Goal: Task Accomplishment & Management: Manage account settings

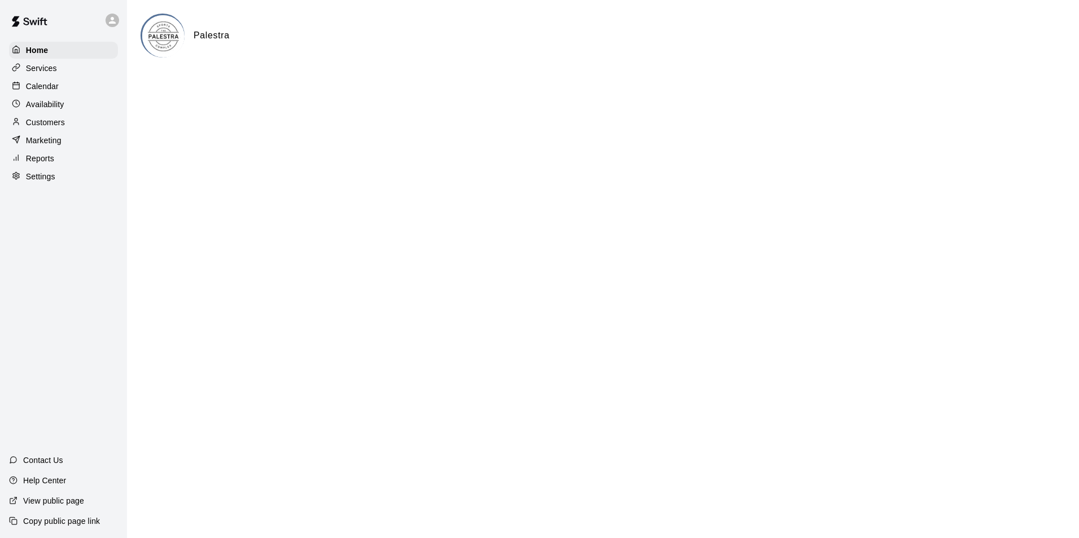
click at [81, 89] on div "Calendar" at bounding box center [63, 86] width 109 height 17
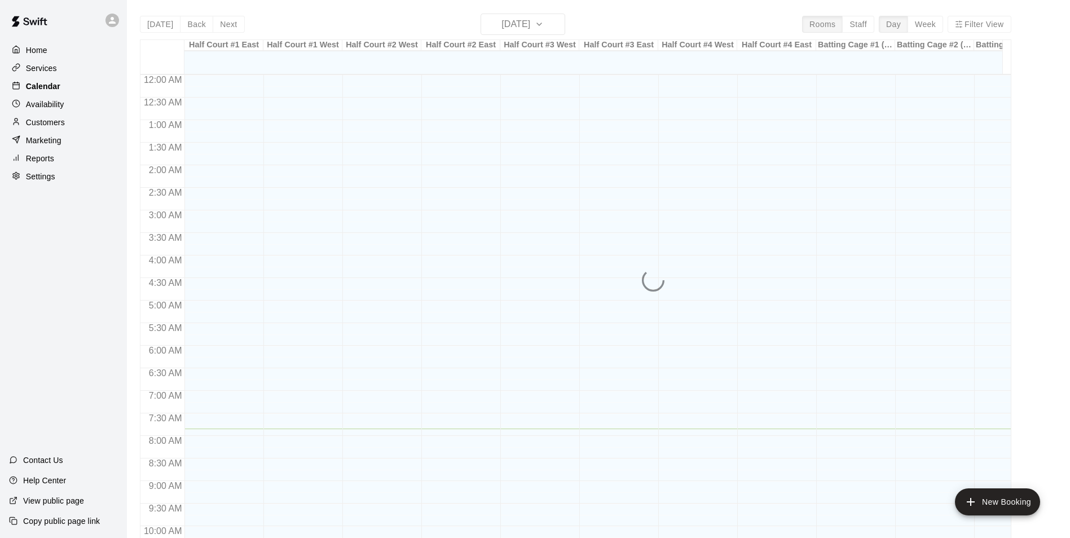
scroll to position [354, 0]
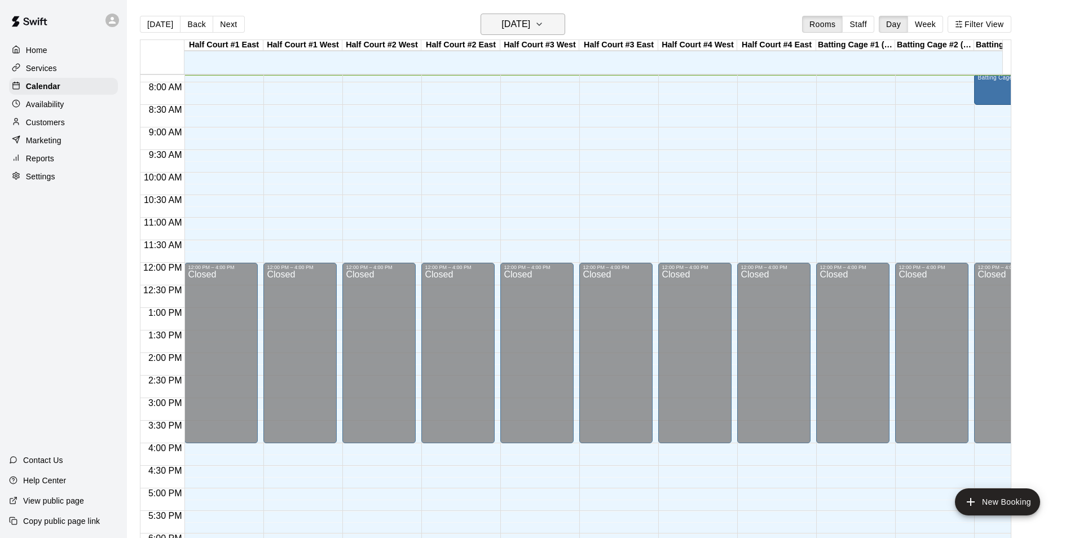
click at [525, 22] on h6 "[DATE]" at bounding box center [515, 24] width 29 height 16
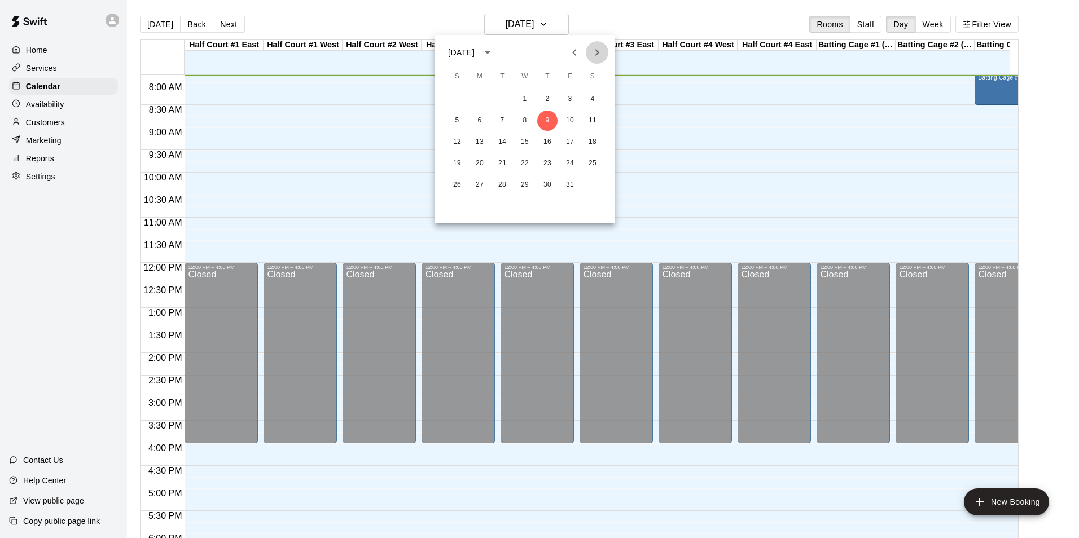
click at [590, 52] on icon "Next month" at bounding box center [597, 53] width 14 height 14
click at [493, 165] on button "18" at bounding box center [502, 163] width 20 height 20
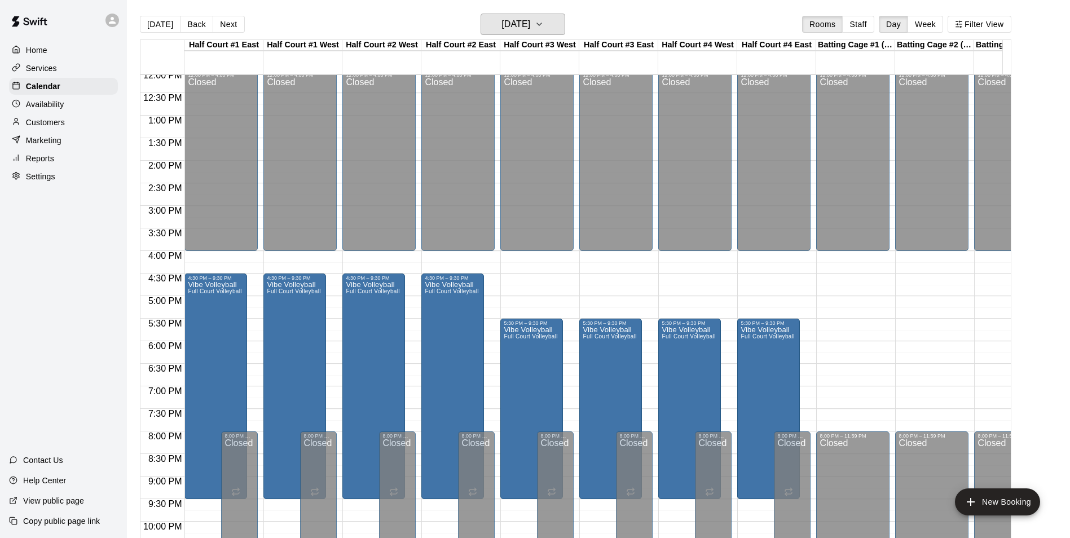
scroll to position [617, 0]
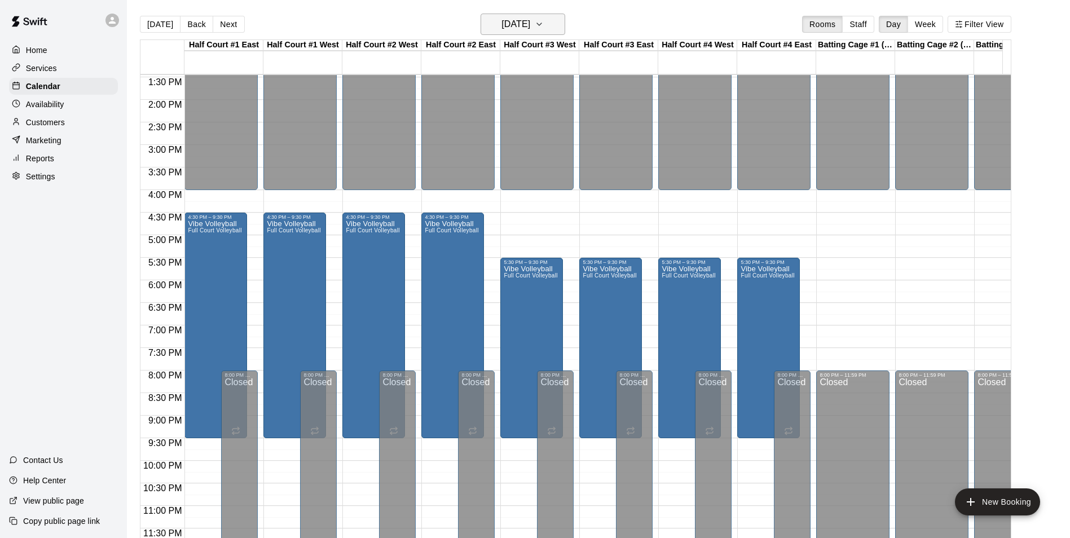
click at [522, 19] on h6 "[DATE]" at bounding box center [515, 24] width 29 height 16
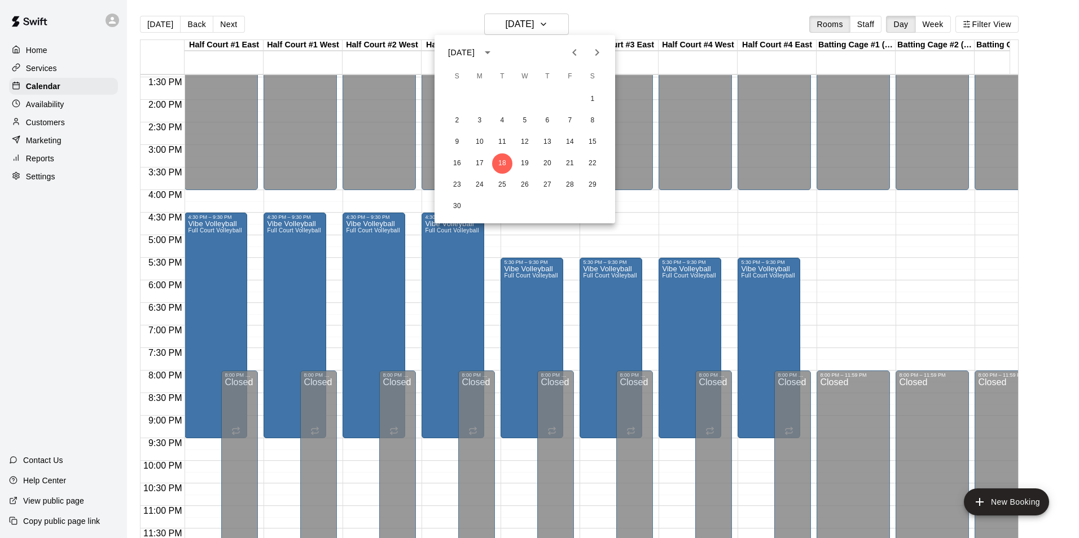
click at [591, 47] on icon "Next month" at bounding box center [597, 53] width 14 height 14
click at [533, 146] on button "14" at bounding box center [524, 142] width 20 height 20
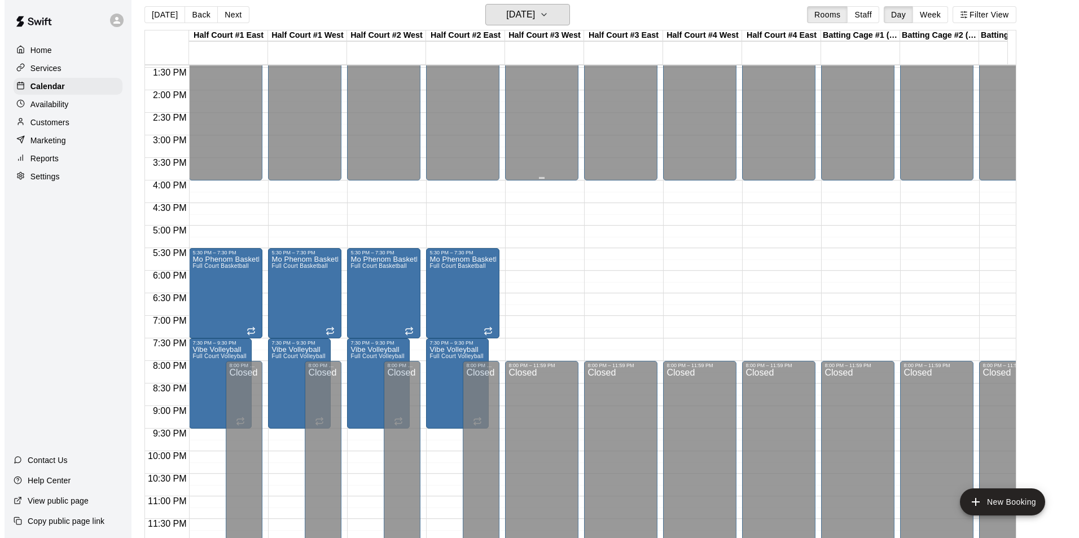
scroll to position [18, 0]
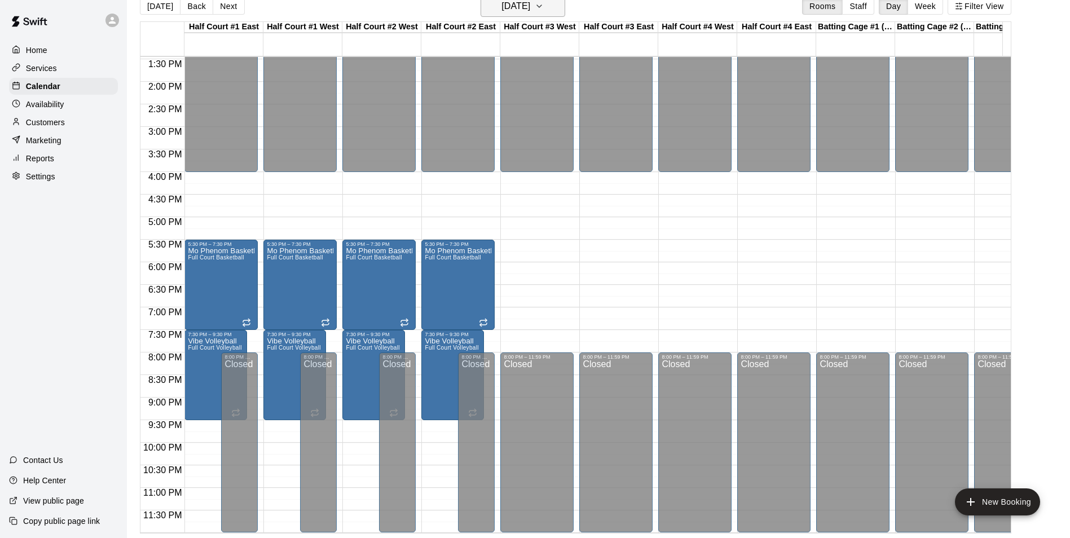
click at [530, 3] on h6 "[DATE]" at bounding box center [515, 6] width 29 height 16
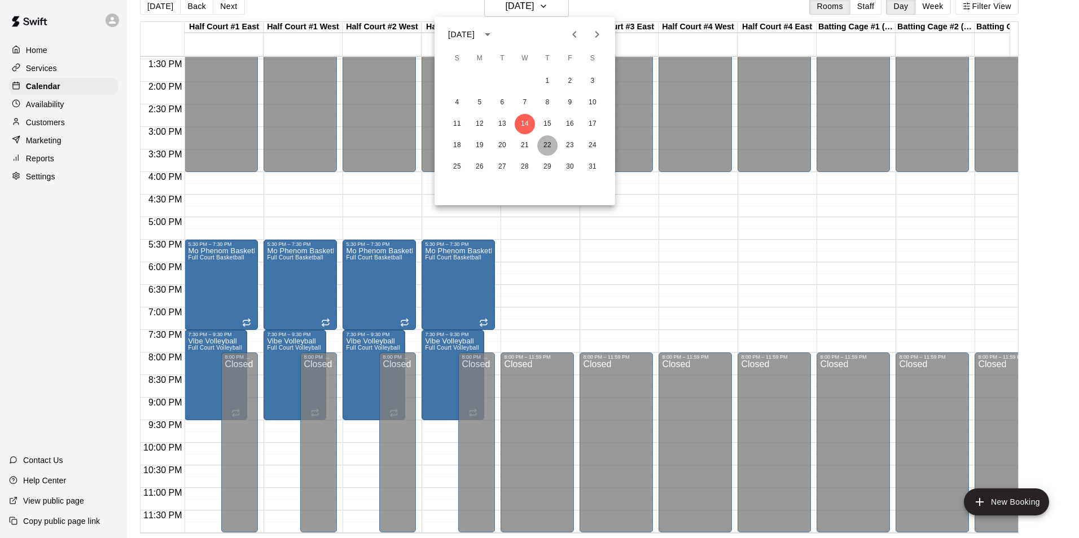
click at [549, 143] on button "22" at bounding box center [547, 145] width 20 height 20
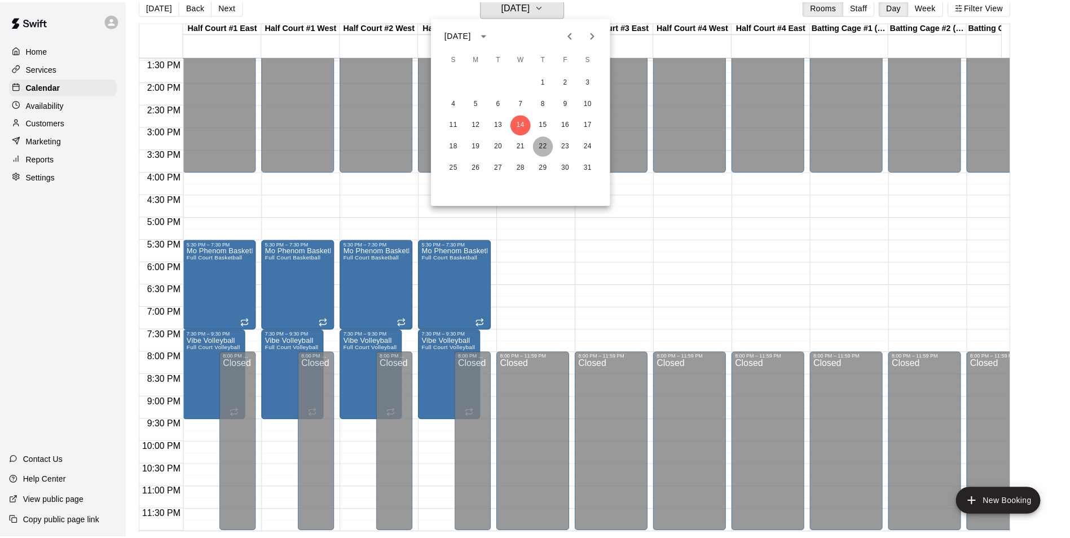
scroll to position [14, 0]
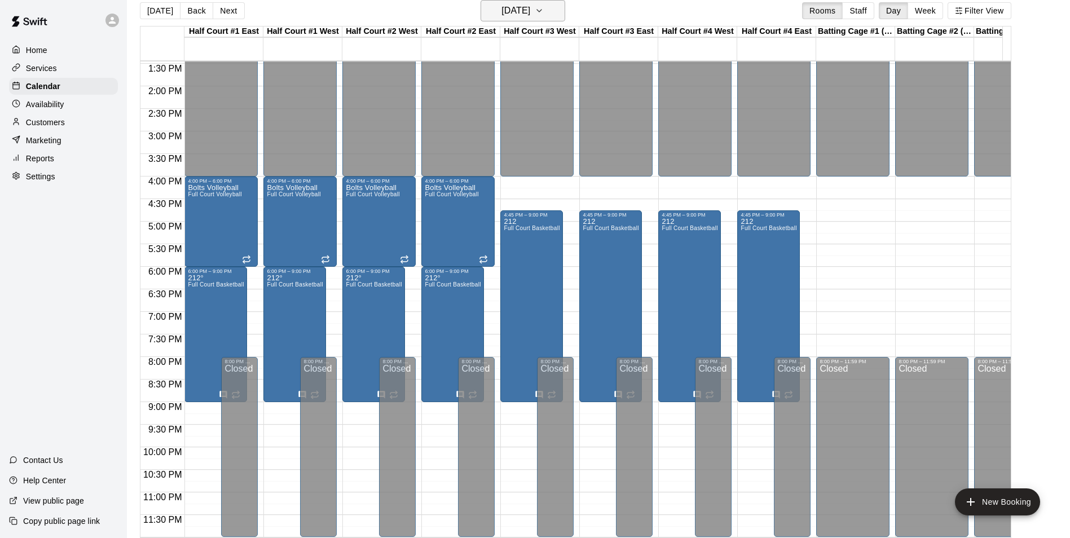
click at [565, 10] on button "[DATE]" at bounding box center [523, 10] width 85 height 21
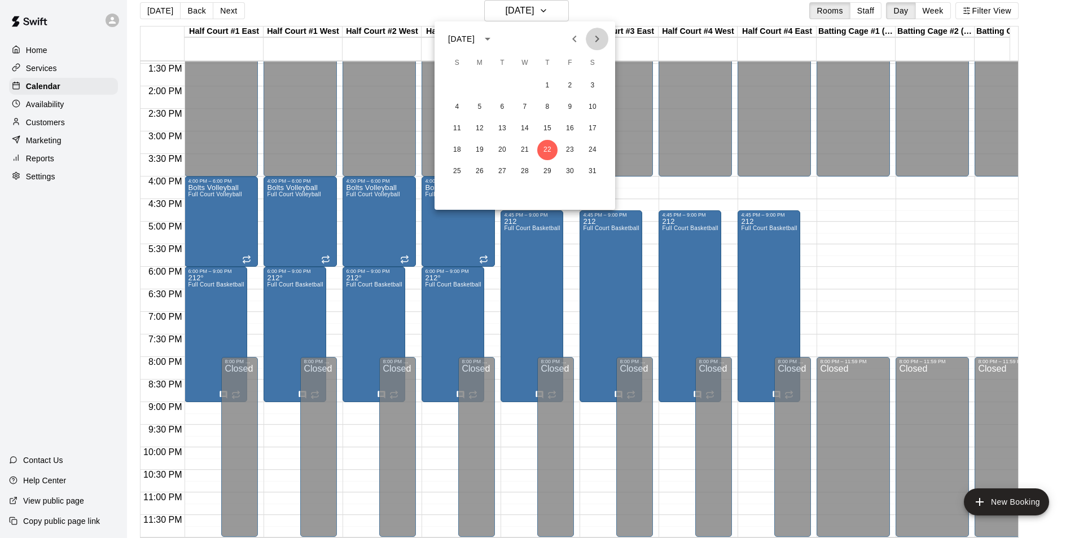
click at [596, 39] on icon "Next month" at bounding box center [597, 39] width 14 height 14
click at [509, 103] on button "10" at bounding box center [502, 107] width 20 height 20
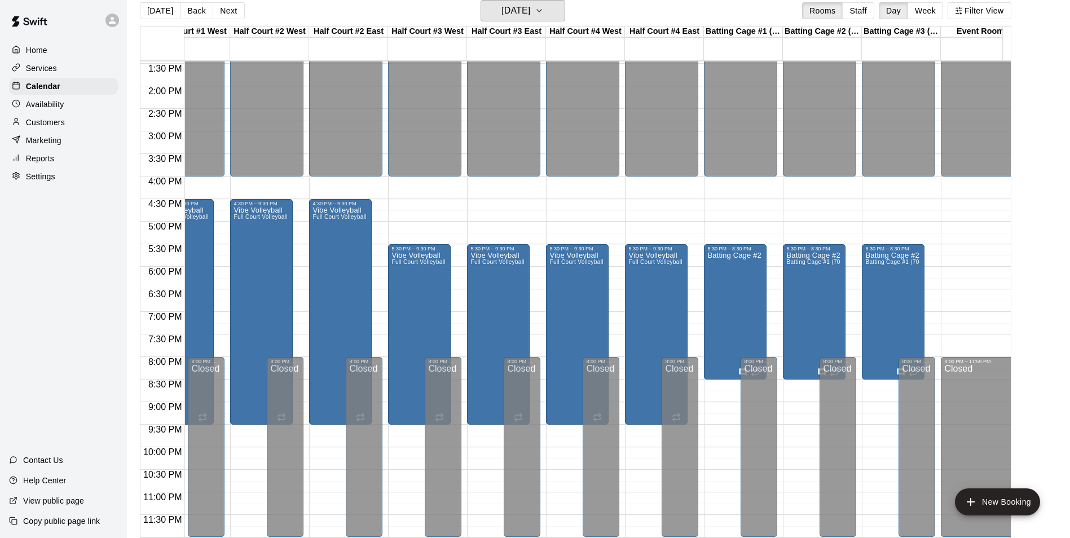
scroll to position [0, 0]
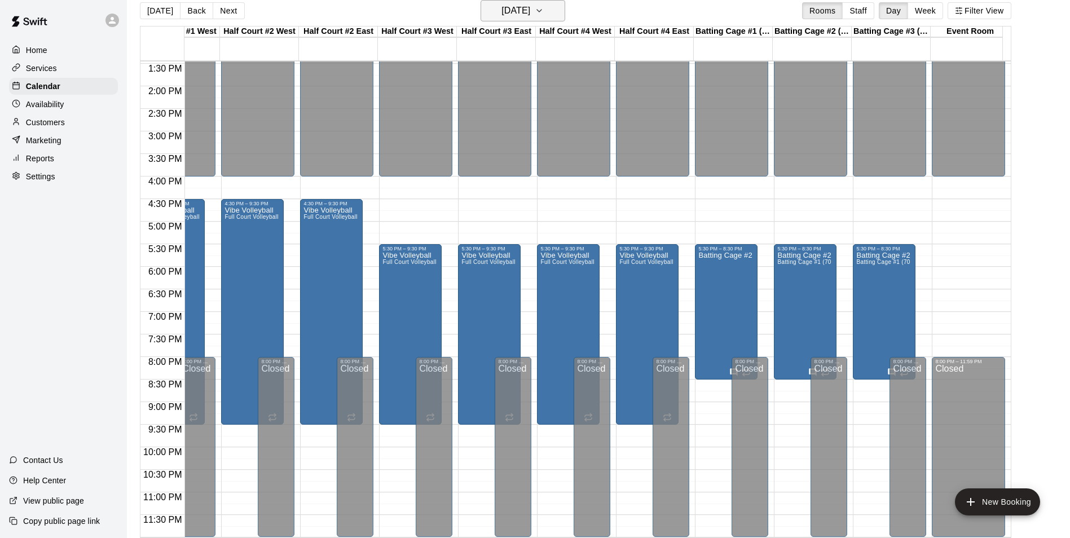
click at [501, 17] on h6 "[DATE]" at bounding box center [515, 11] width 29 height 16
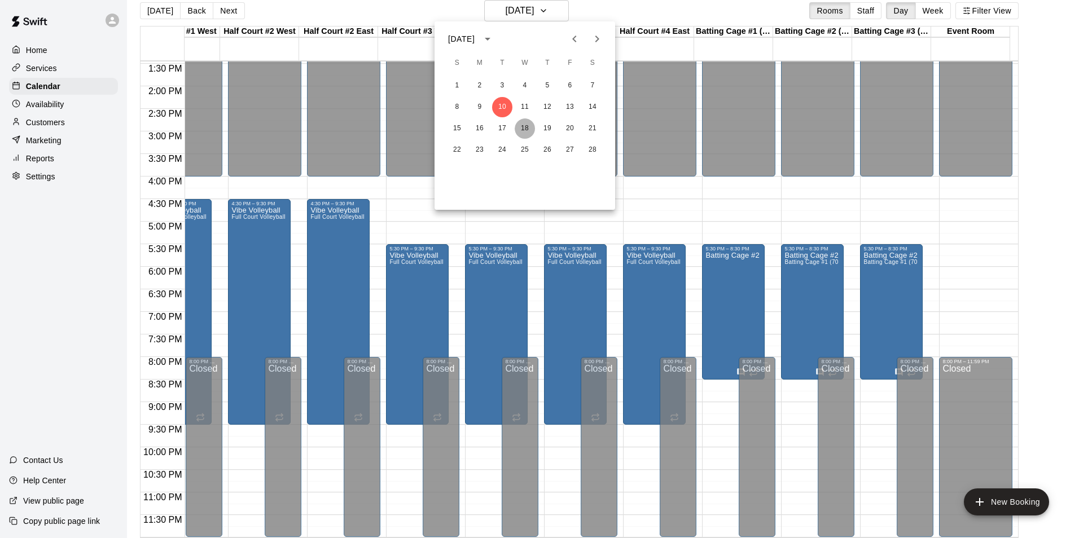
click at [534, 127] on button "18" at bounding box center [524, 128] width 20 height 20
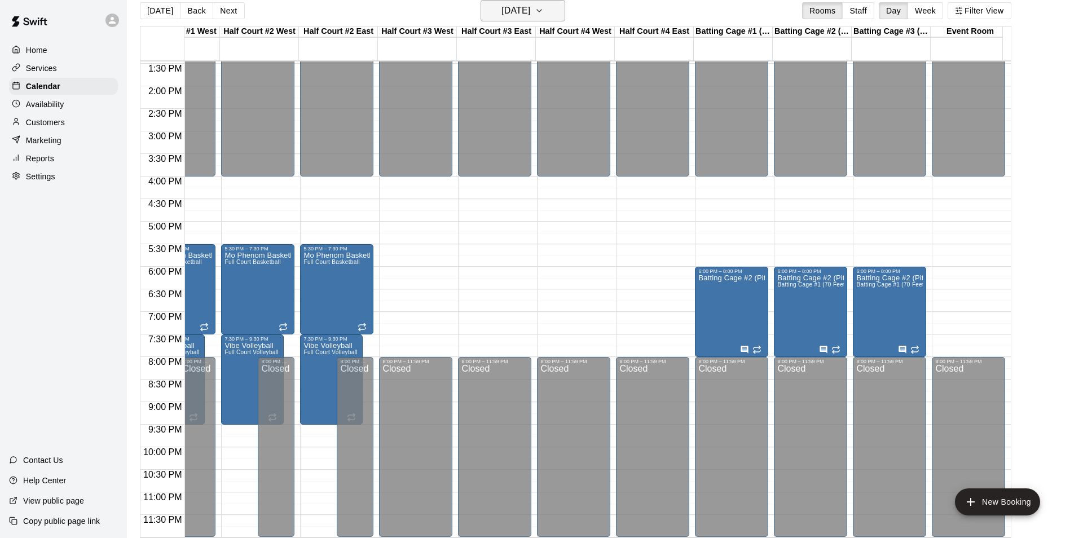
click at [501, 6] on h6 "[DATE]" at bounding box center [515, 11] width 29 height 16
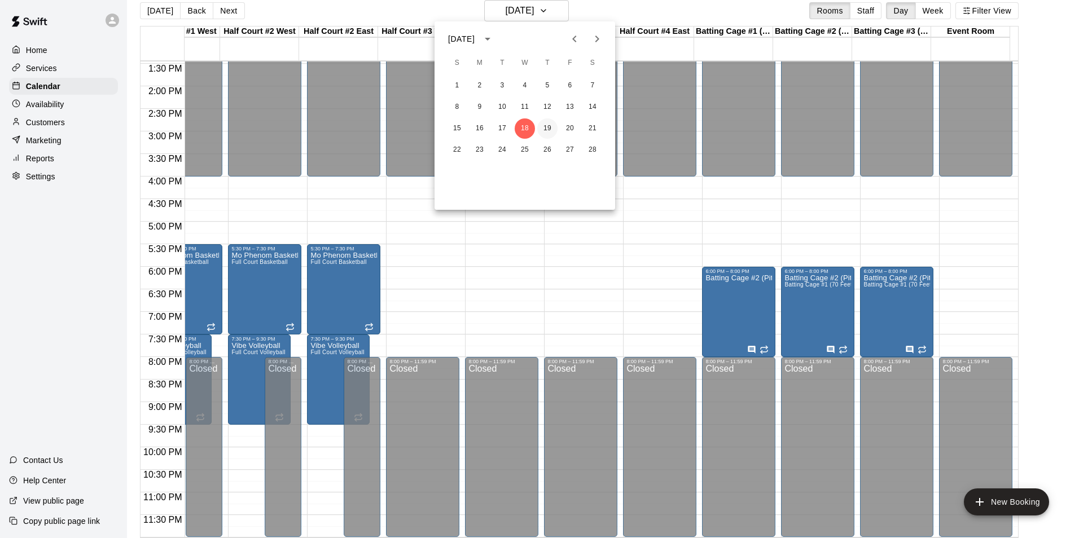
click at [544, 129] on button "19" at bounding box center [547, 128] width 20 height 20
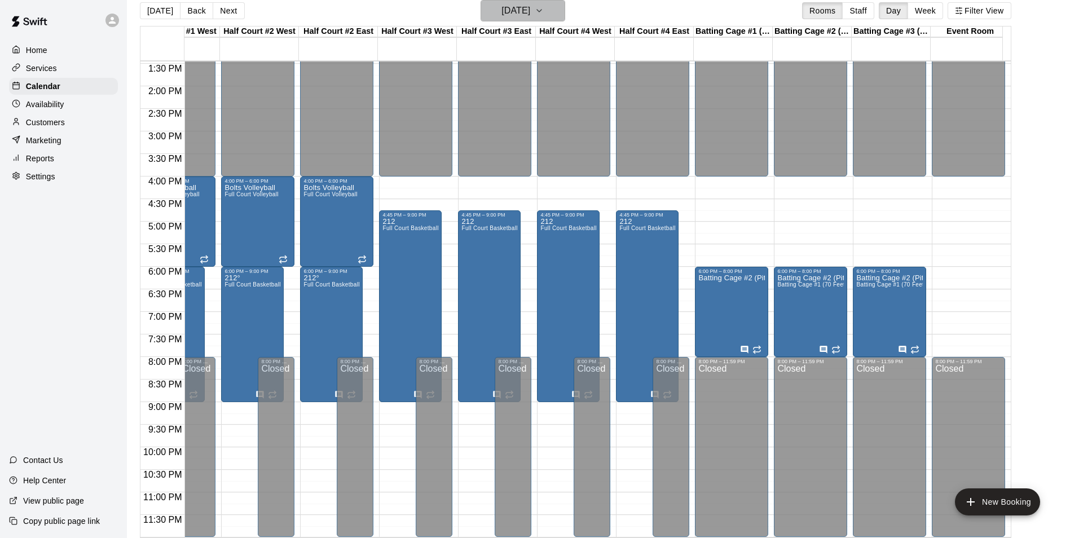
click at [530, 10] on h6 "[DATE]" at bounding box center [515, 11] width 29 height 16
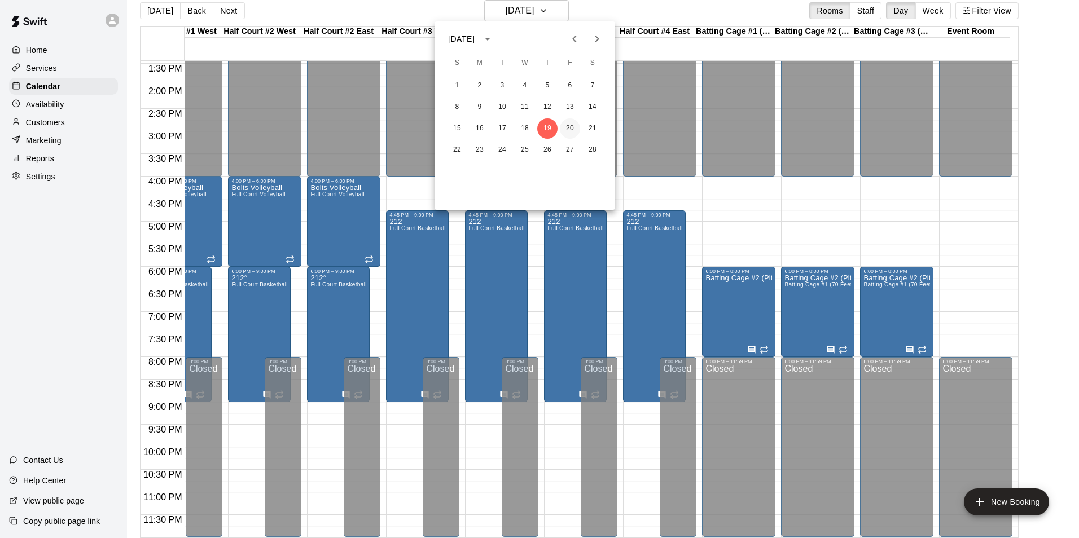
click at [568, 134] on button "20" at bounding box center [570, 128] width 20 height 20
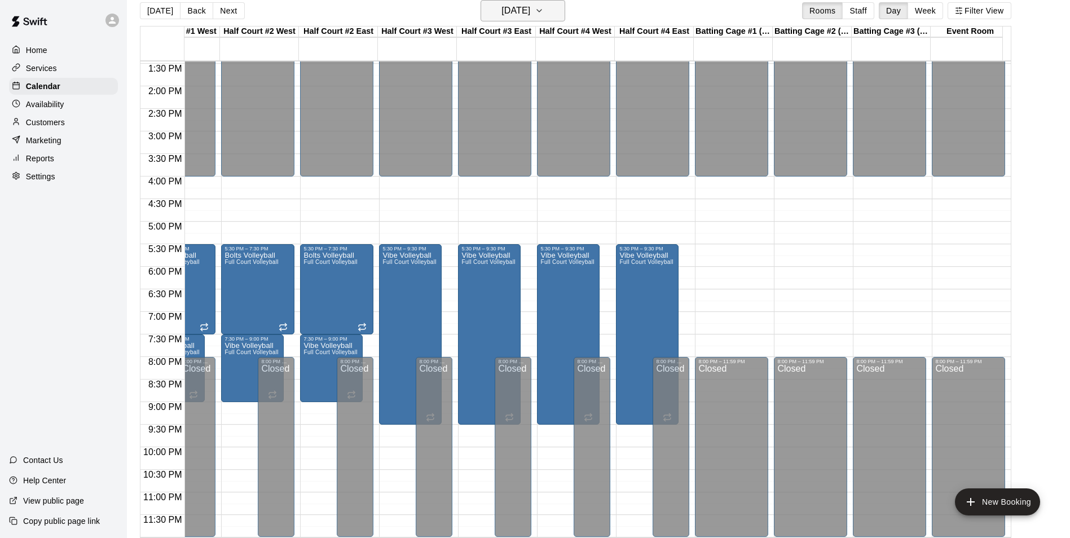
click at [557, 3] on button "[DATE]" at bounding box center [523, 10] width 85 height 21
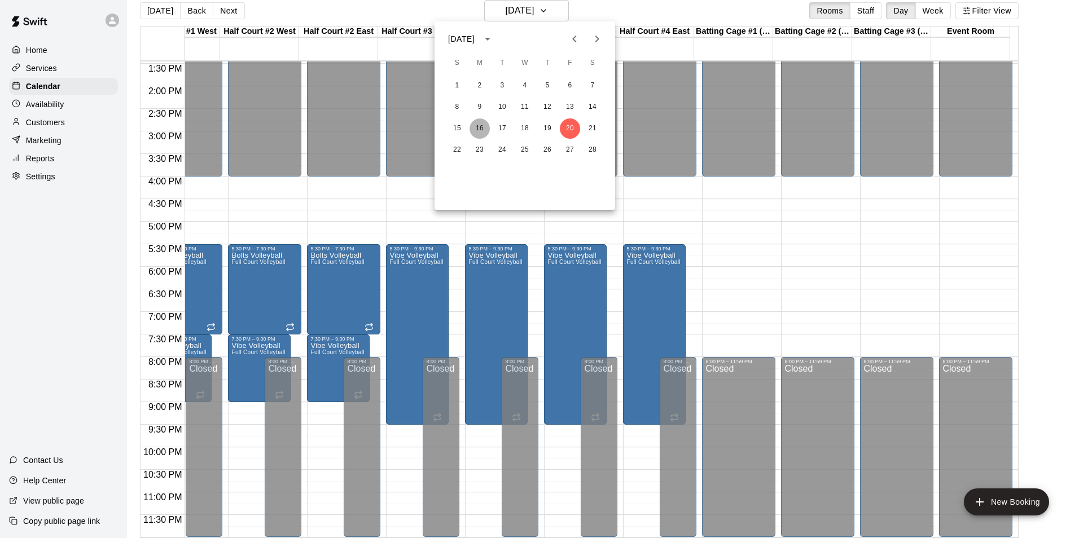
click at [471, 127] on button "16" at bounding box center [479, 128] width 20 height 20
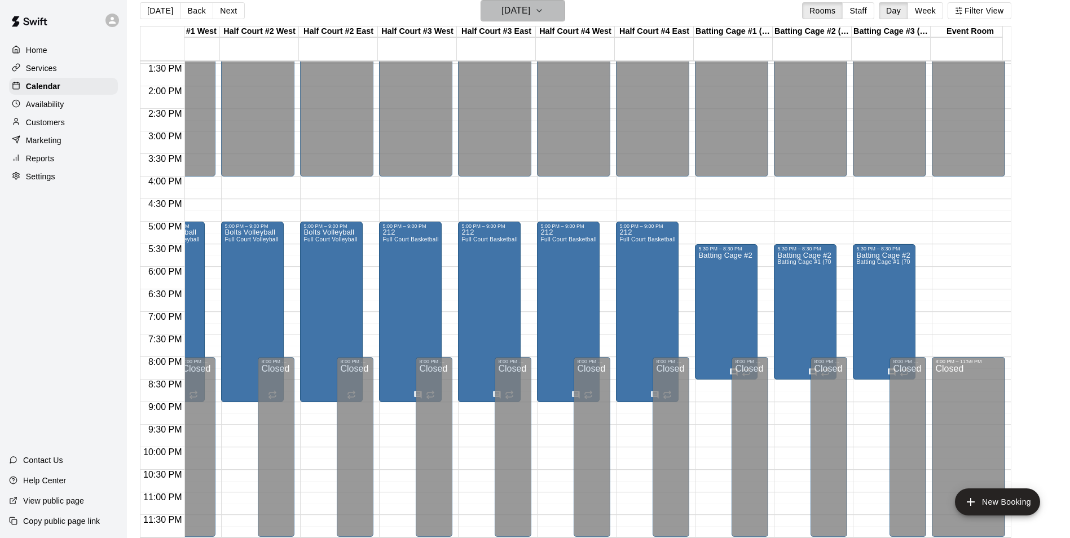
click at [529, 8] on h6 "[DATE]" at bounding box center [515, 11] width 29 height 16
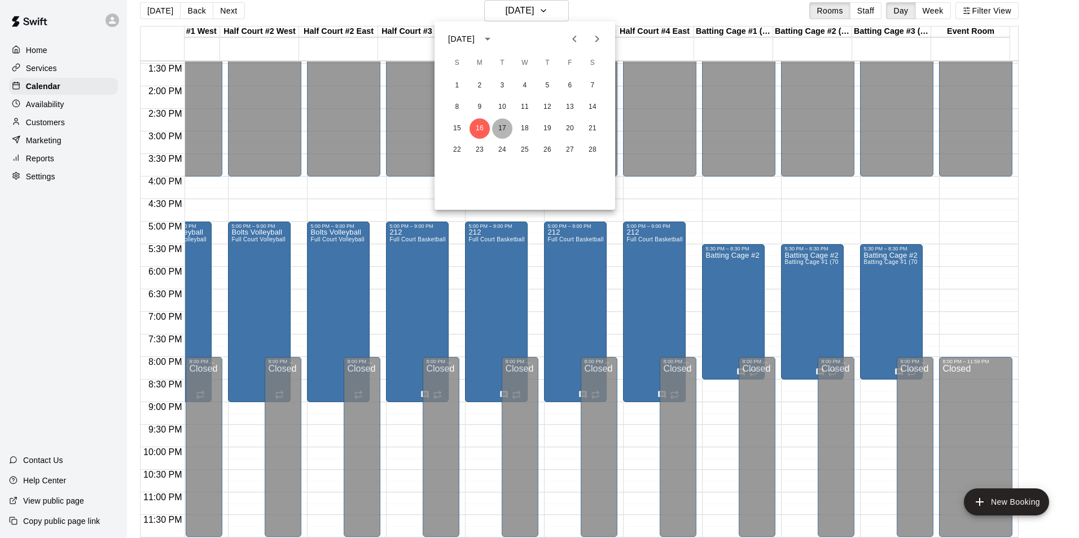
click at [506, 127] on button "17" at bounding box center [502, 128] width 20 height 20
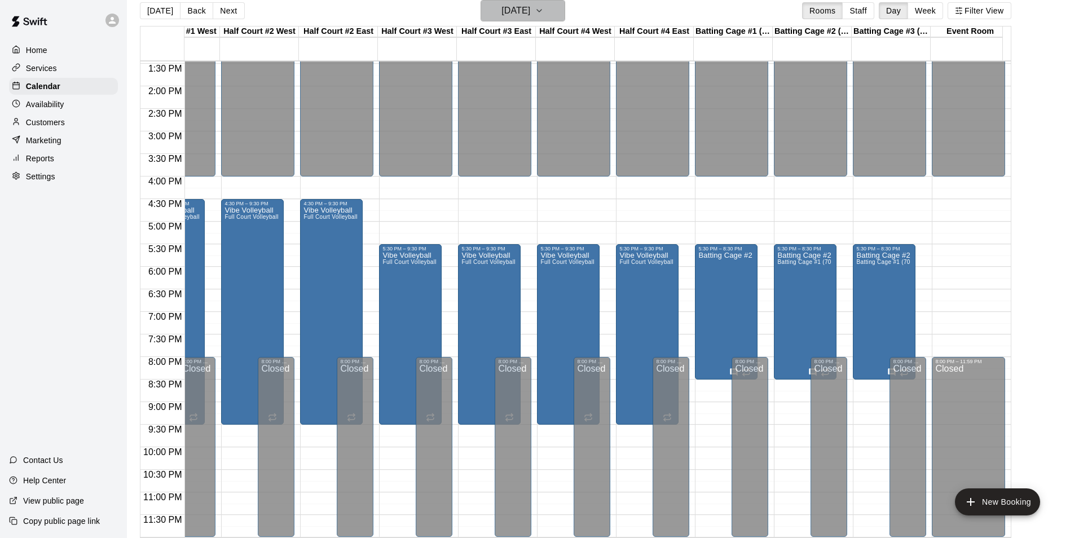
click at [530, 3] on h6 "[DATE]" at bounding box center [515, 11] width 29 height 16
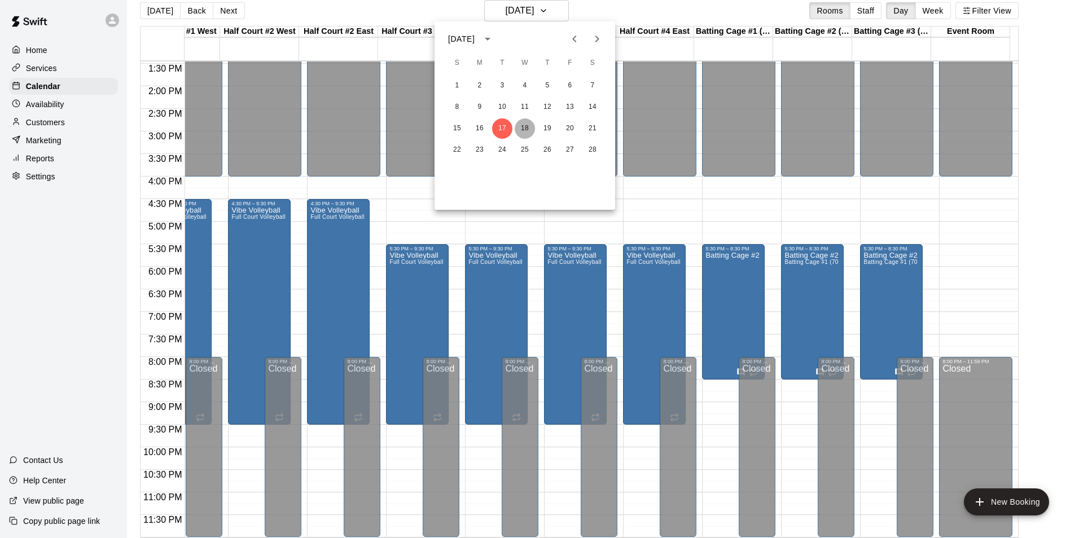
click at [526, 129] on button "18" at bounding box center [524, 128] width 20 height 20
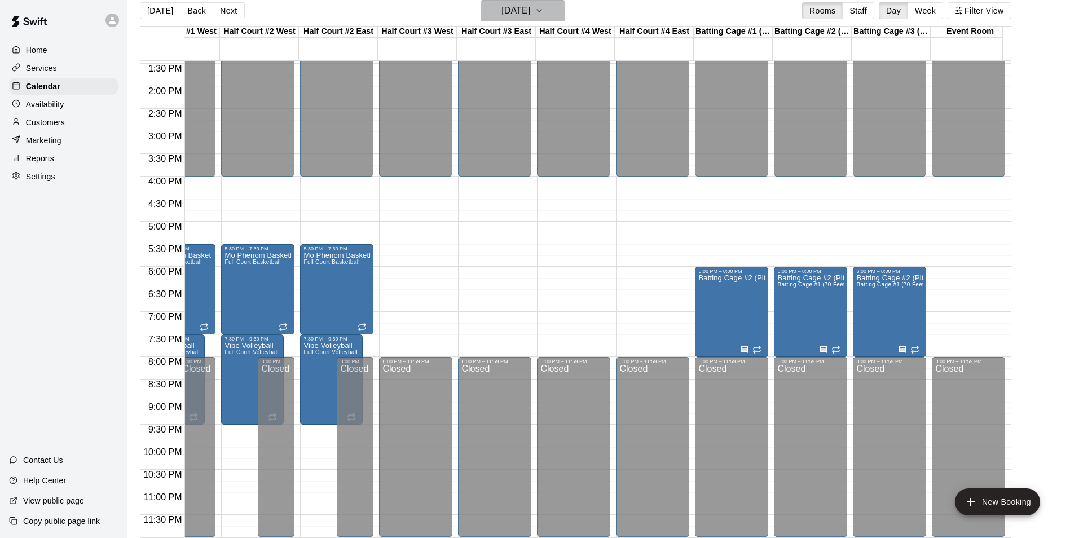
click at [549, 2] on button "[DATE]" at bounding box center [523, 10] width 85 height 21
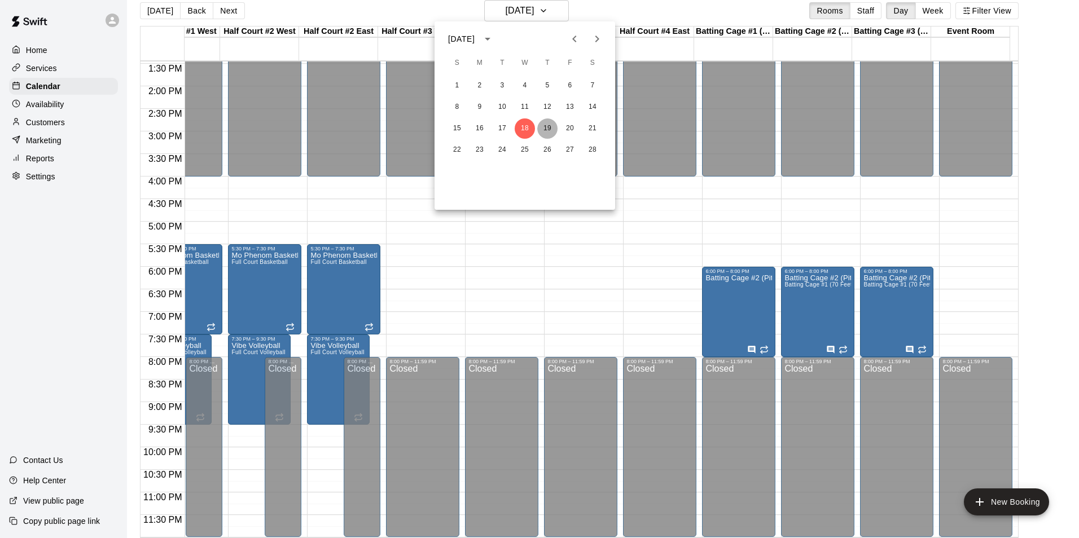
click at [556, 131] on button "19" at bounding box center [547, 128] width 20 height 20
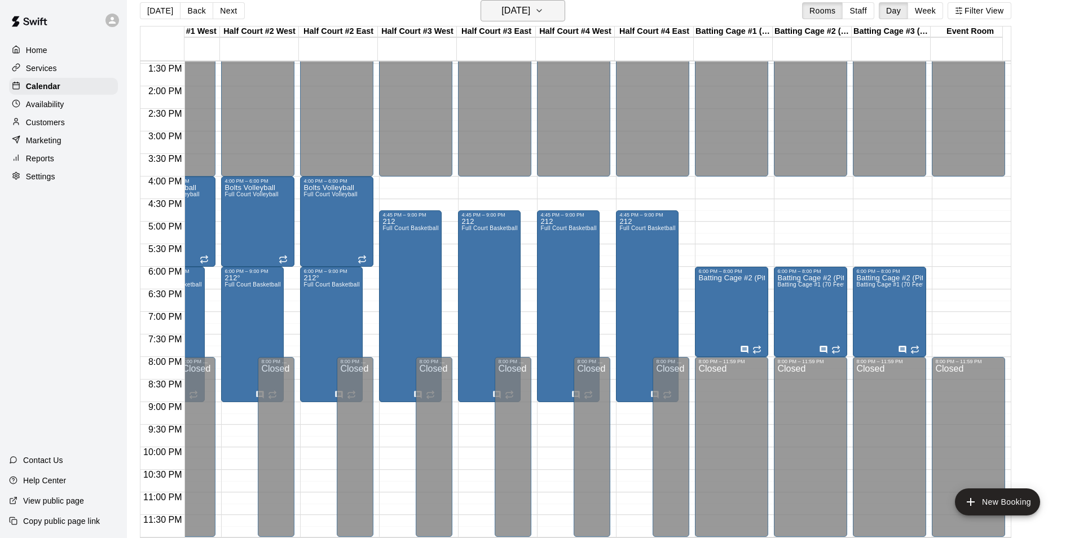
click at [494, 0] on button "[DATE]" at bounding box center [523, 10] width 85 height 21
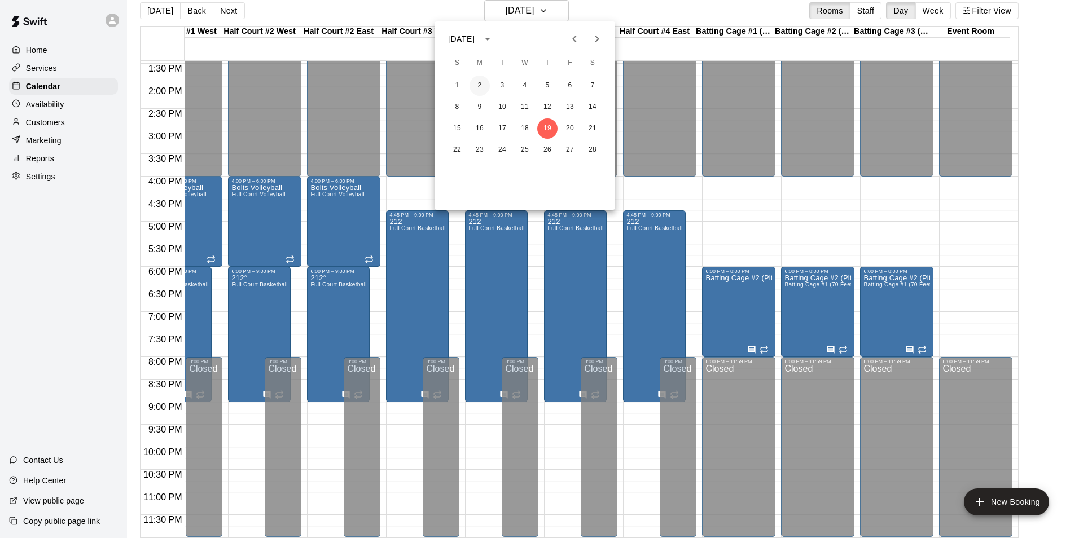
click at [482, 87] on button "2" at bounding box center [479, 86] width 20 height 20
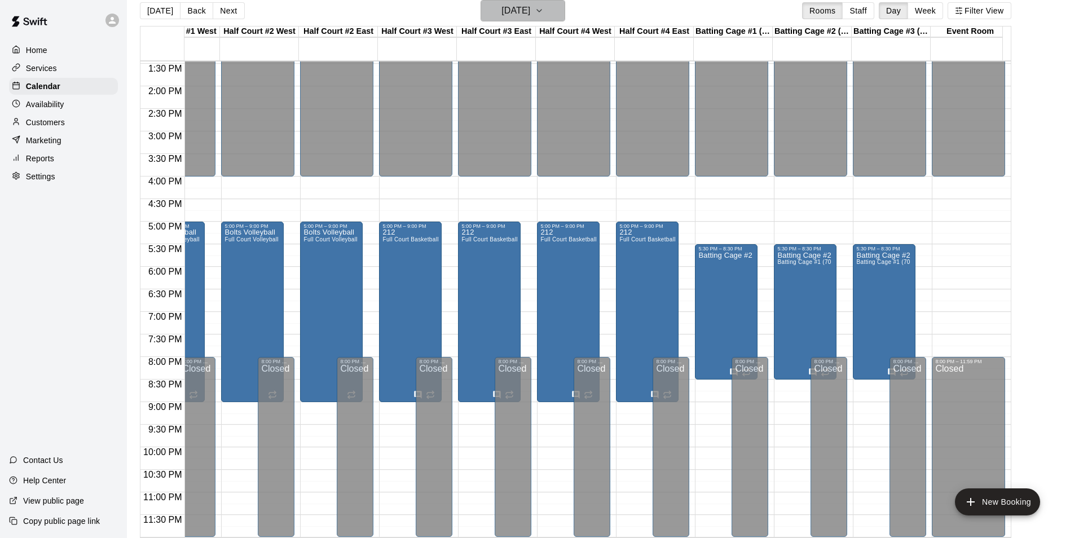
click at [501, 9] on h6 "[DATE]" at bounding box center [515, 11] width 29 height 16
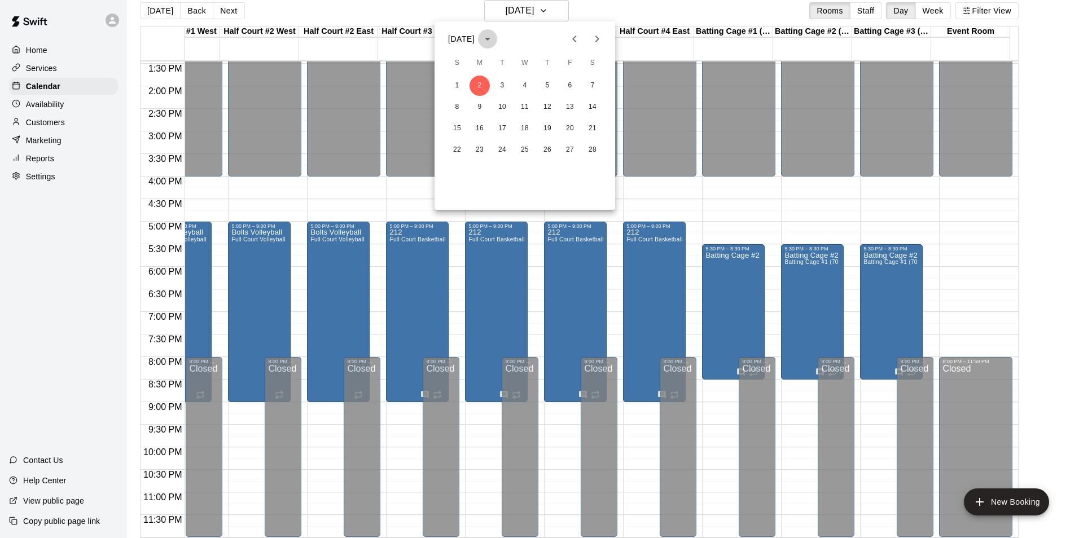
click at [494, 42] on icon "calendar view is open, switch to year view" at bounding box center [488, 39] width 14 height 14
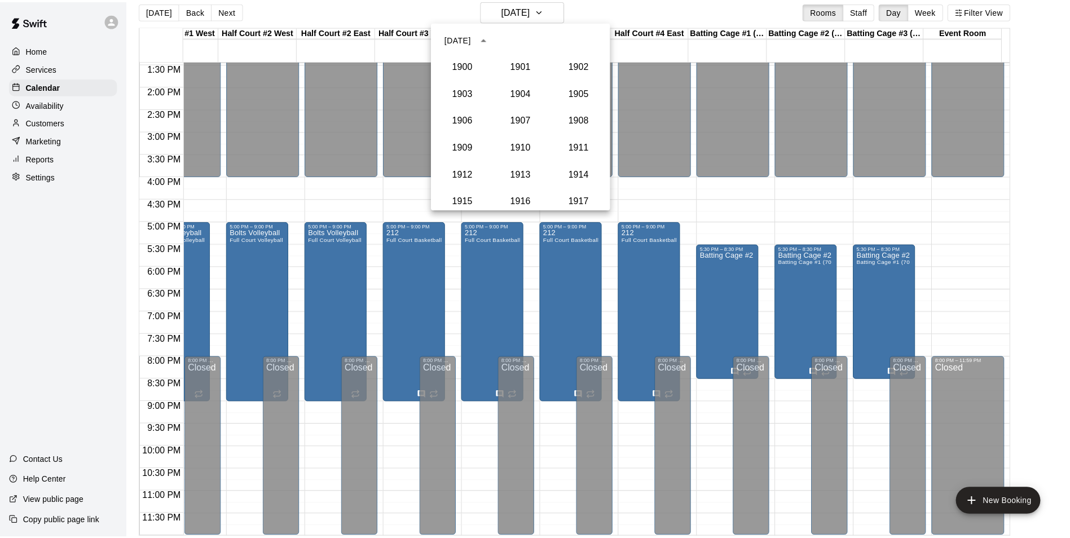
scroll to position [1072, 0]
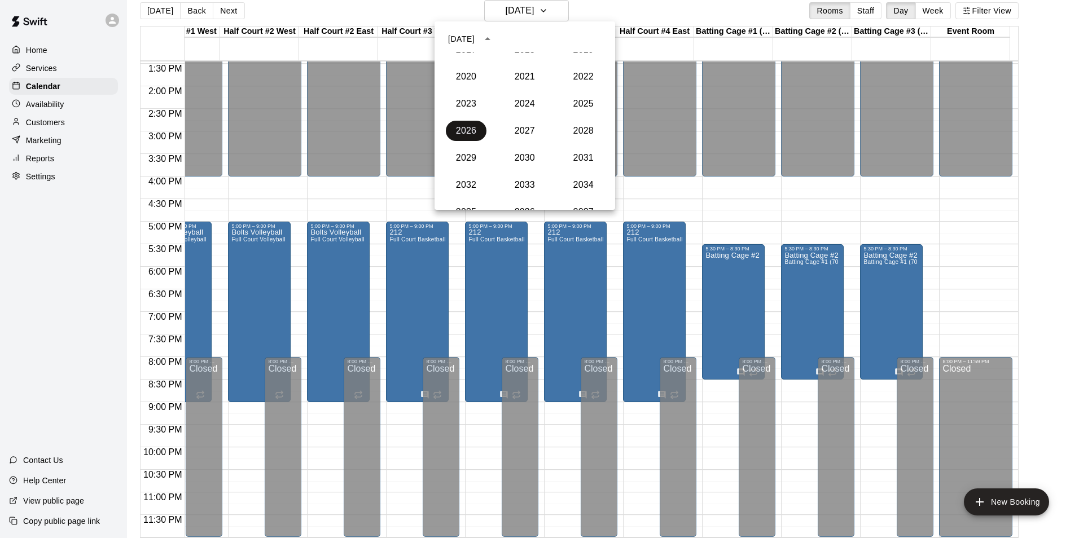
click at [461, 136] on button "2026" at bounding box center [466, 131] width 41 height 20
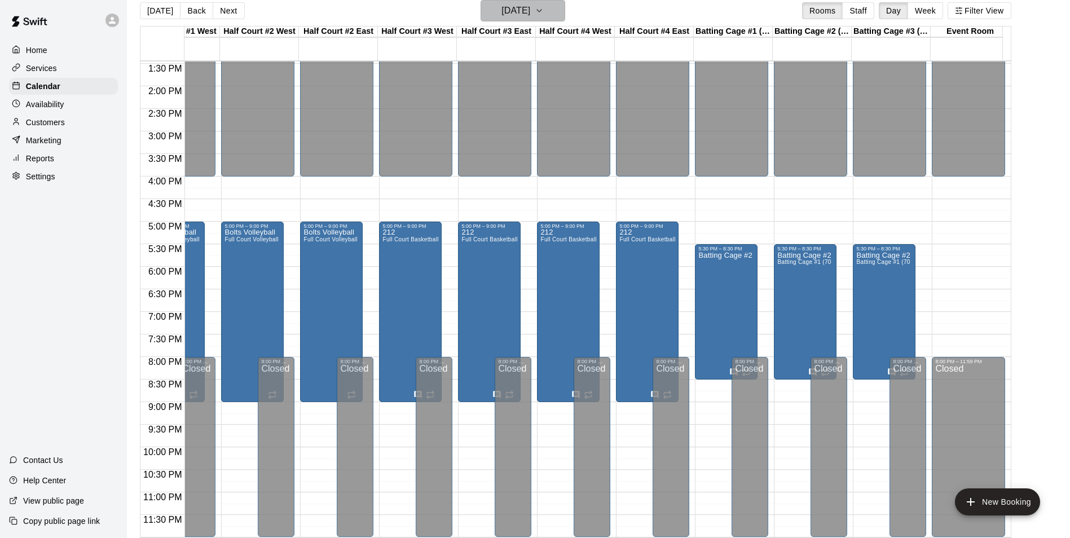
click at [530, 10] on h6 "[DATE]" at bounding box center [515, 11] width 29 height 16
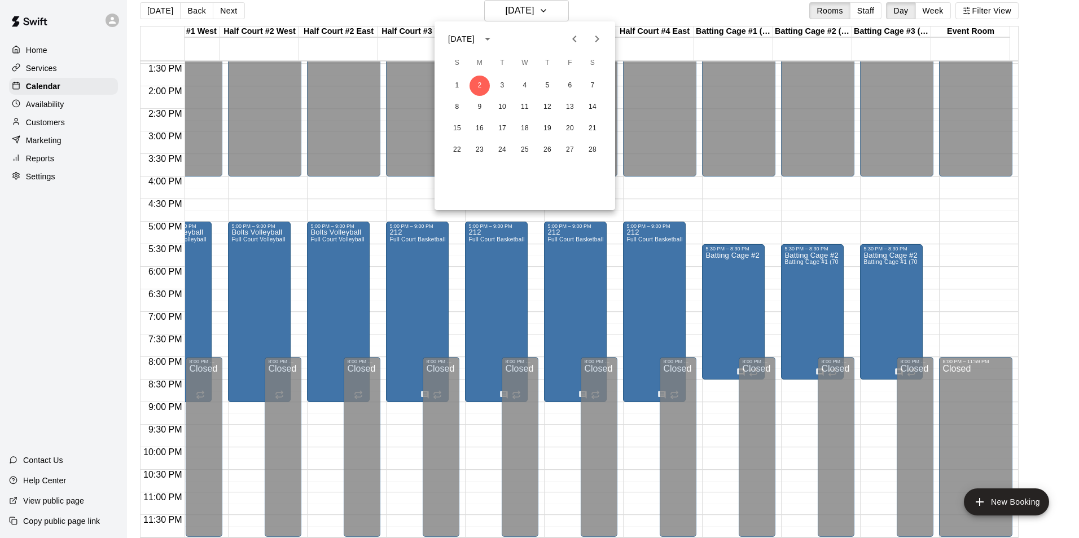
click at [589, 42] on button "Next month" at bounding box center [597, 39] width 23 height 23
click at [566, 34] on button "Previous month" at bounding box center [574, 39] width 23 height 23
click at [461, 107] on button "5" at bounding box center [457, 107] width 20 height 20
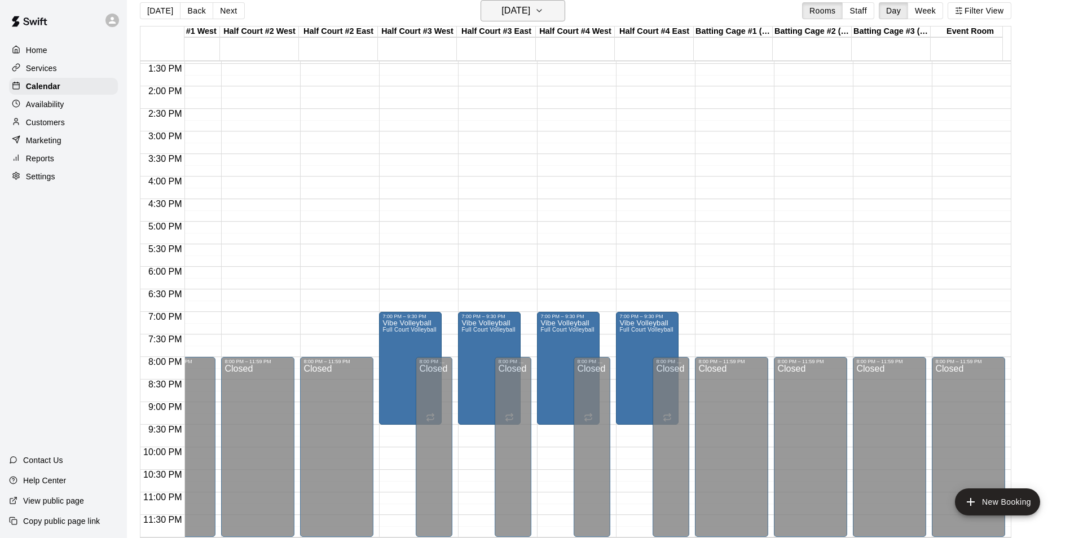
click at [525, 5] on h6 "[DATE]" at bounding box center [515, 11] width 29 height 16
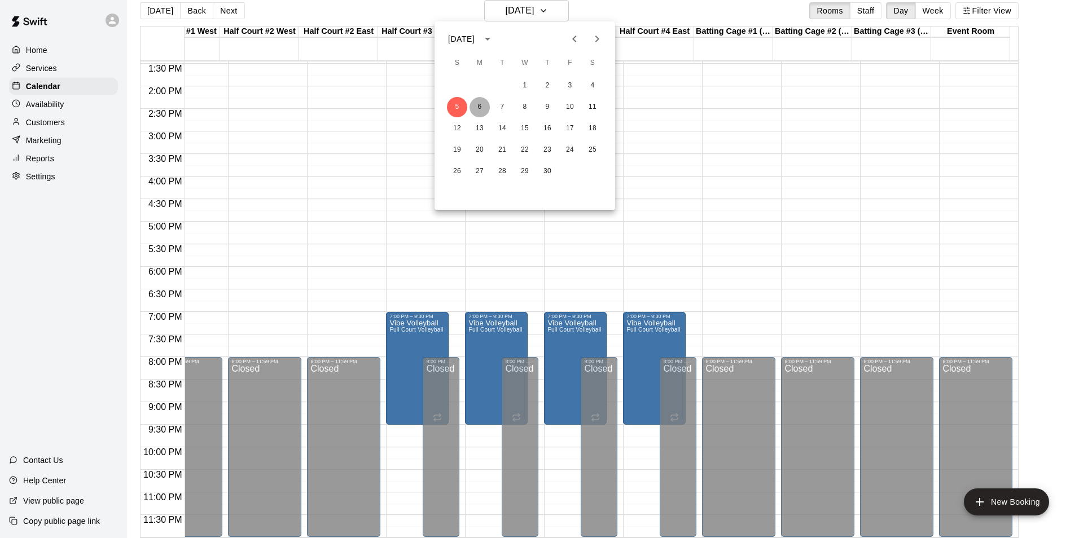
click at [483, 108] on button "6" at bounding box center [479, 107] width 20 height 20
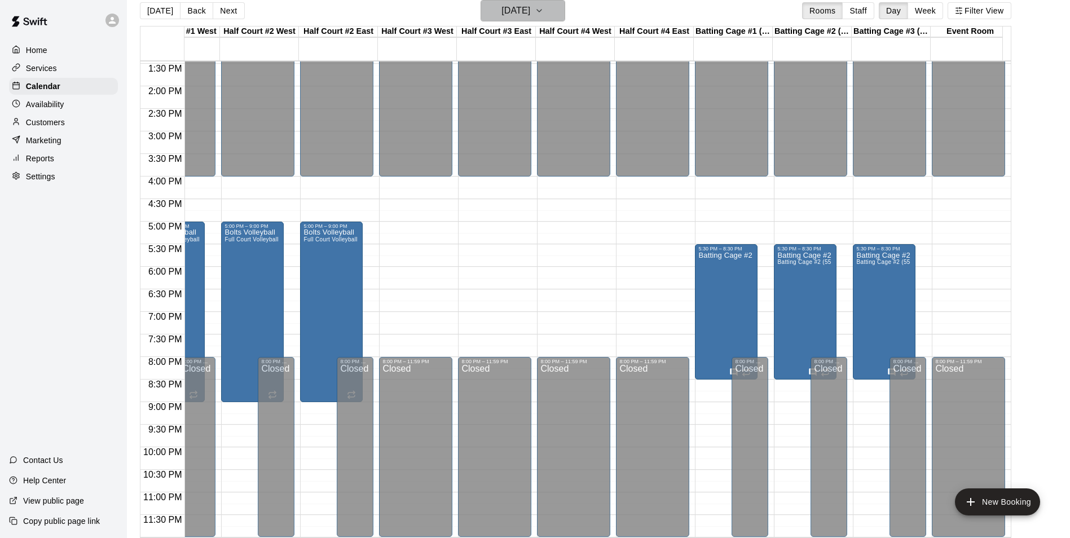
click at [508, 14] on h6 "[DATE]" at bounding box center [515, 11] width 29 height 16
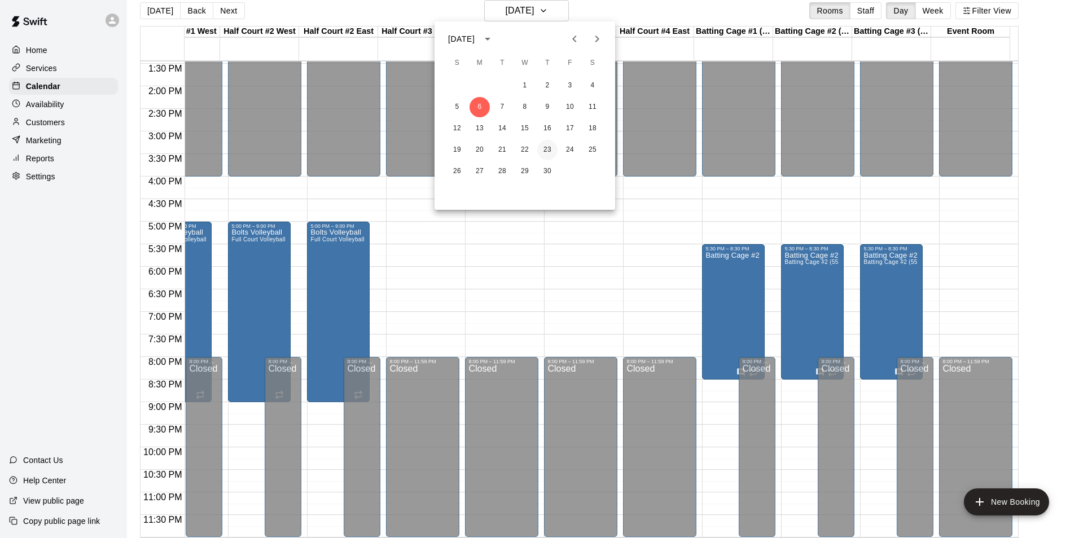
click at [548, 153] on button "23" at bounding box center [547, 150] width 20 height 20
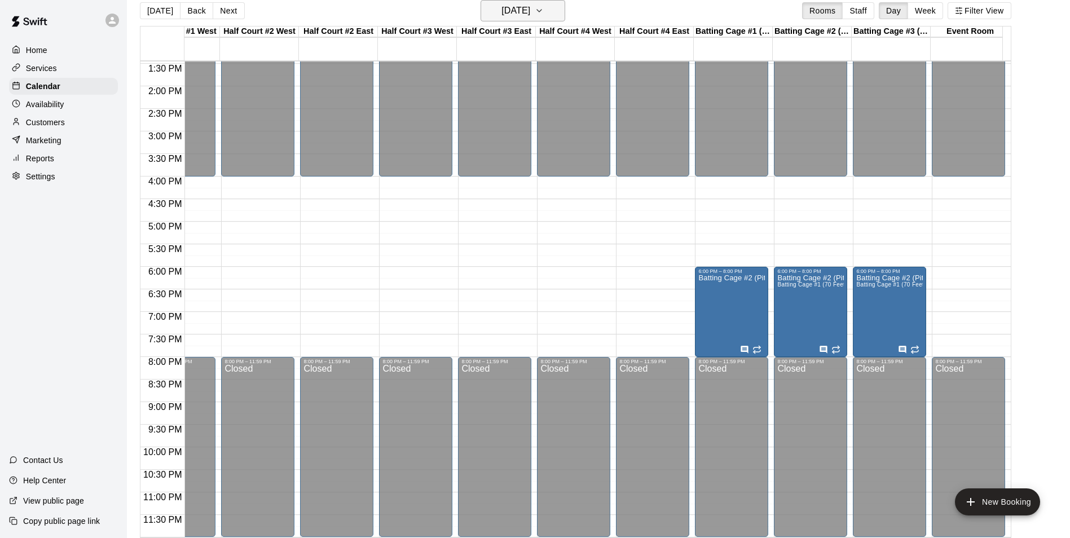
click at [530, 10] on h6 "[DATE]" at bounding box center [515, 11] width 29 height 16
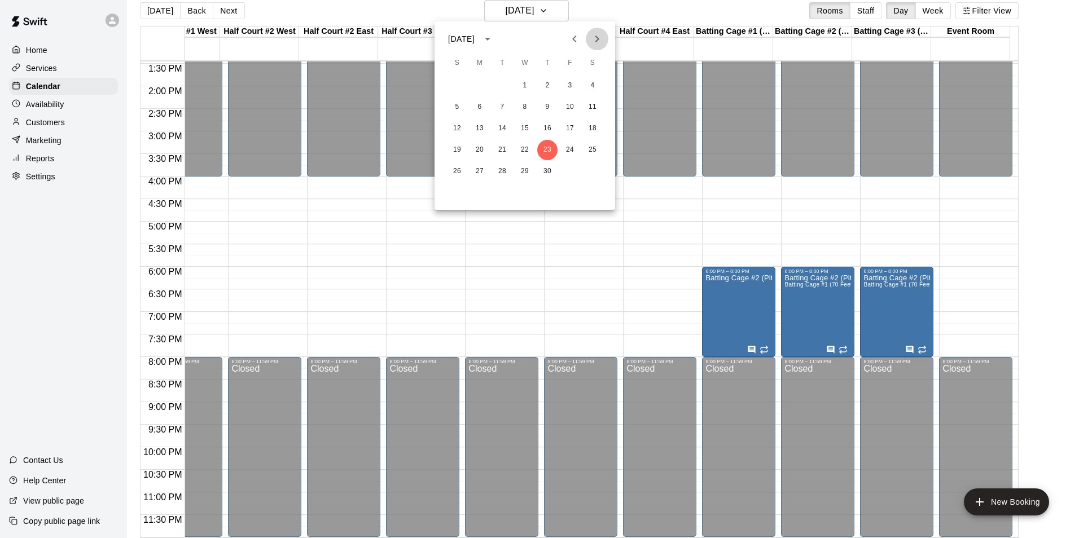
click at [601, 41] on icon "Next month" at bounding box center [597, 39] width 14 height 14
click at [505, 100] on button "5" at bounding box center [502, 107] width 20 height 20
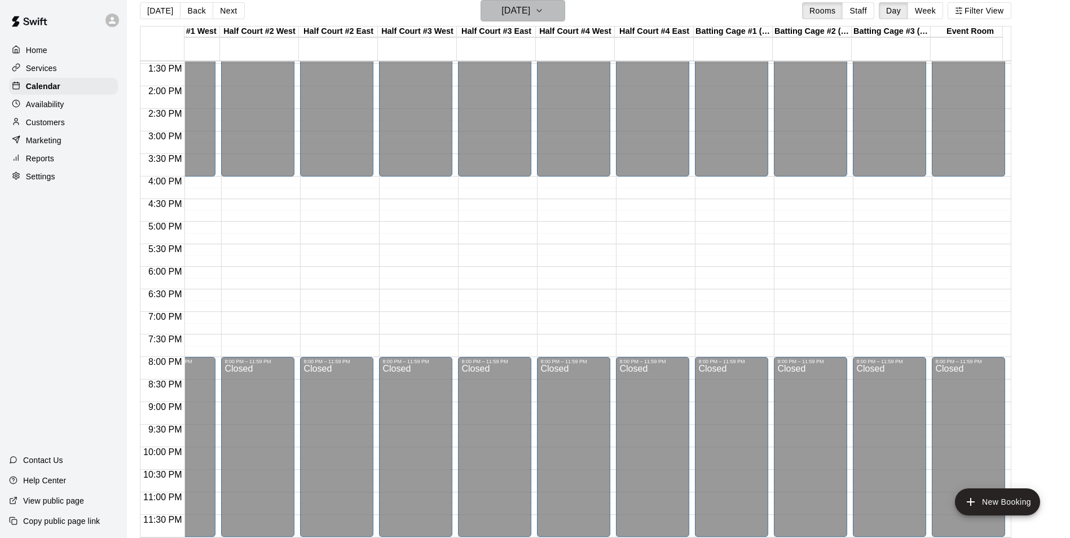
click at [501, 5] on h6 "[DATE]" at bounding box center [515, 11] width 29 height 16
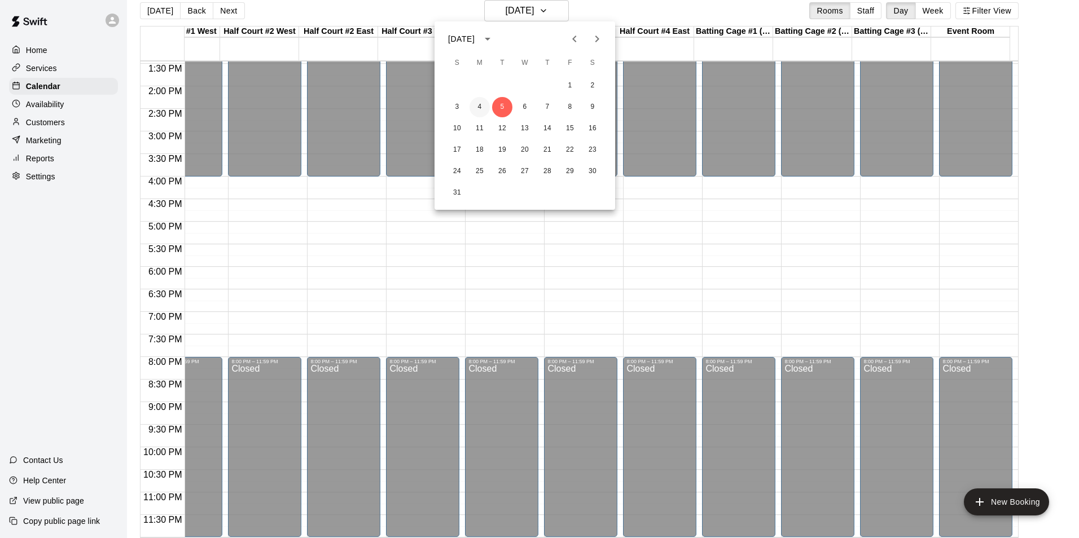
click at [477, 108] on button "4" at bounding box center [479, 107] width 20 height 20
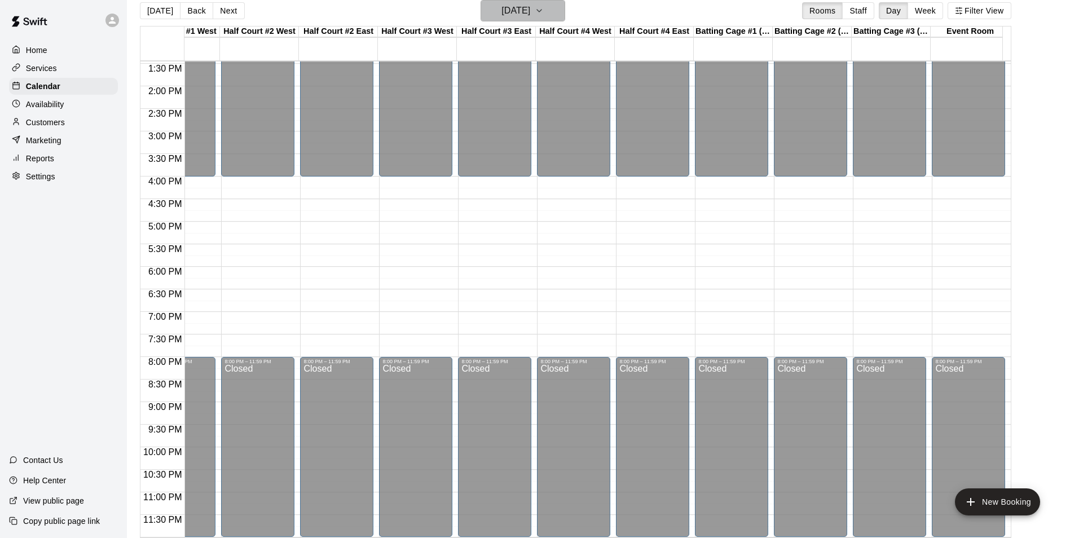
click at [530, 5] on h6 "[DATE]" at bounding box center [515, 11] width 29 height 16
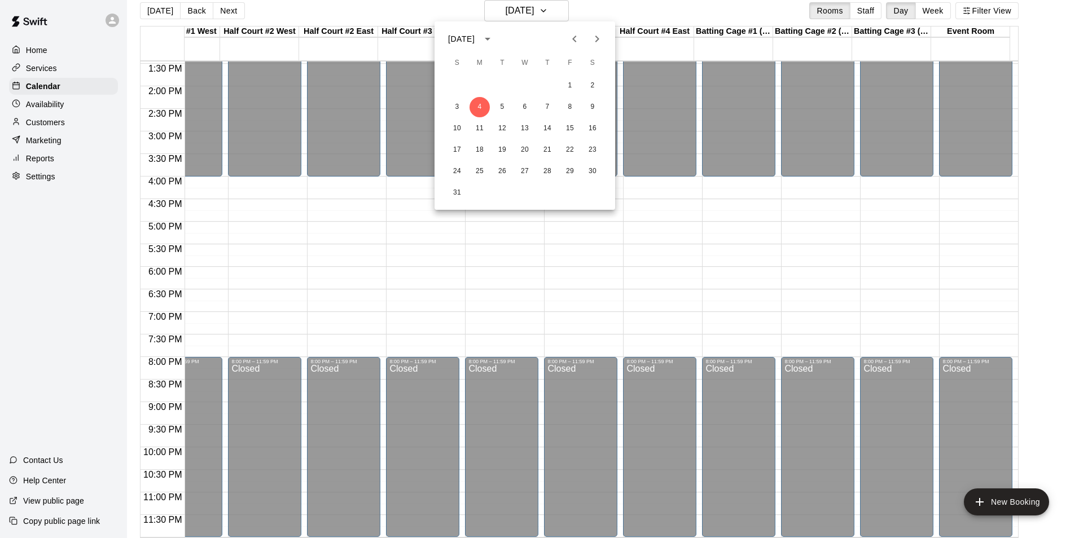
click at [579, 32] on icon "Previous month" at bounding box center [575, 39] width 14 height 14
click at [551, 168] on button "30" at bounding box center [547, 171] width 20 height 20
